Goal: Task Accomplishment & Management: Use online tool/utility

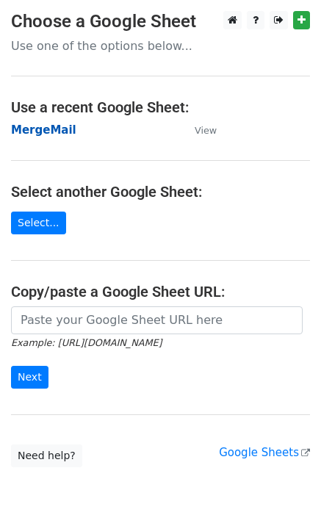
click at [50, 133] on strong "MergeMail" at bounding box center [43, 129] width 65 height 13
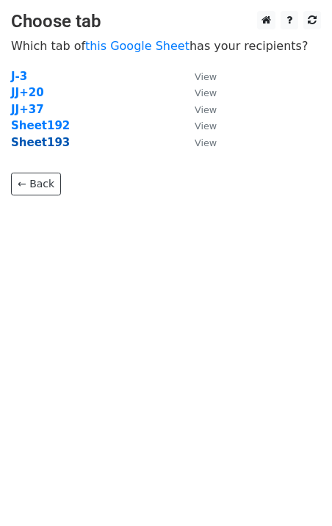
click at [37, 145] on strong "Sheet193" at bounding box center [40, 142] width 59 height 13
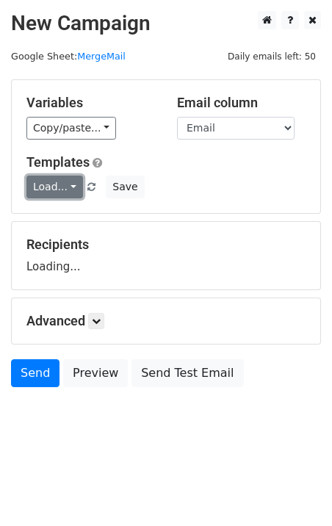
click at [62, 192] on link "Load..." at bounding box center [54, 187] width 57 height 23
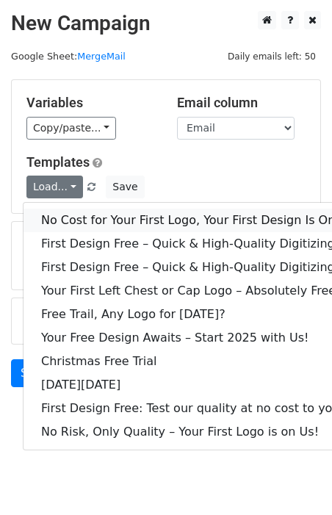
click at [73, 223] on link "No Cost for Your First Logo, Your First Design Is On Us!" at bounding box center [200, 221] width 353 height 24
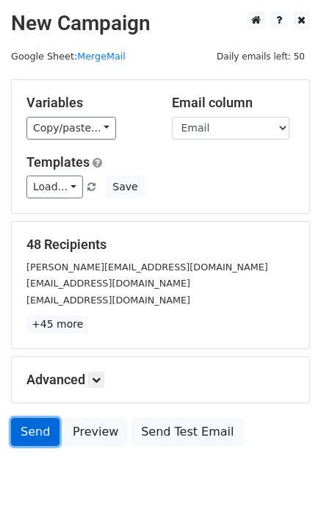
click at [21, 427] on link "Send" at bounding box center [35, 432] width 48 height 28
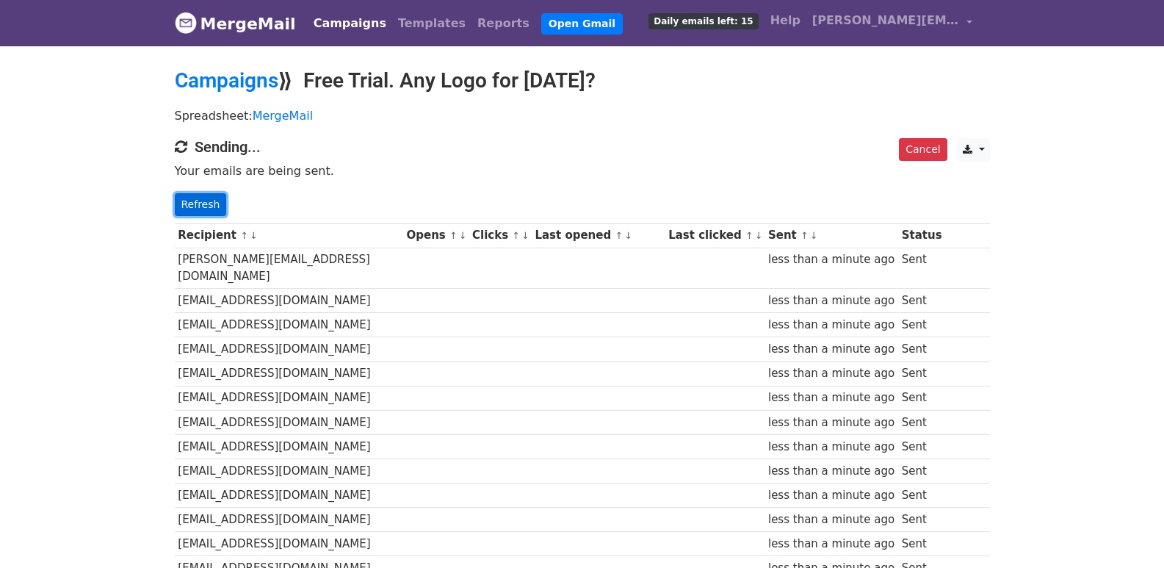
click at [199, 197] on link "Refresh" at bounding box center [201, 204] width 52 height 23
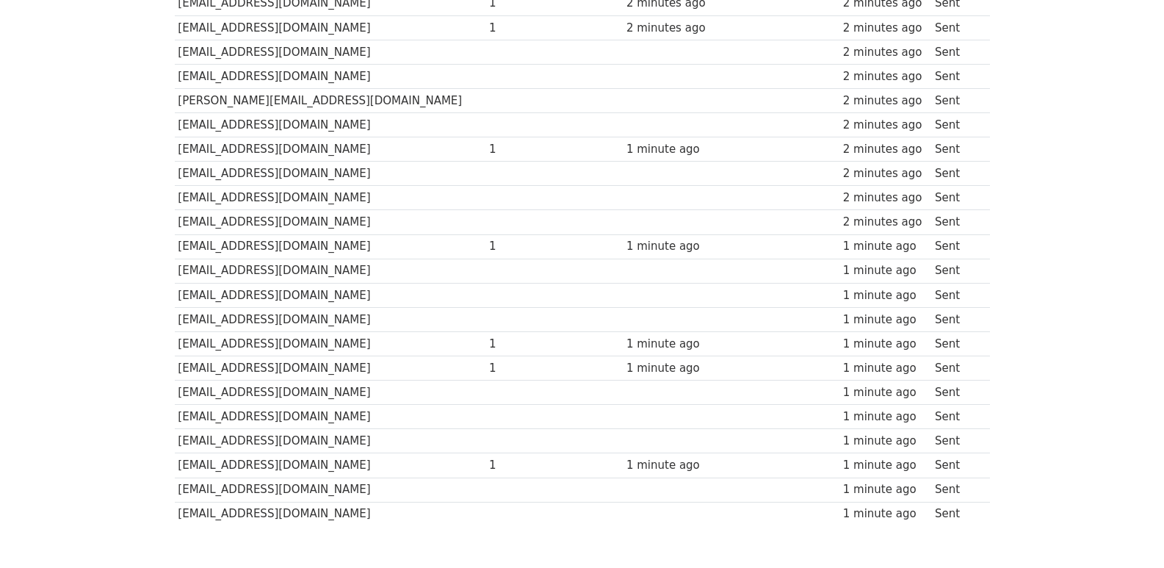
scroll to position [974, 0]
